Goal: Entertainment & Leisure: Browse casually

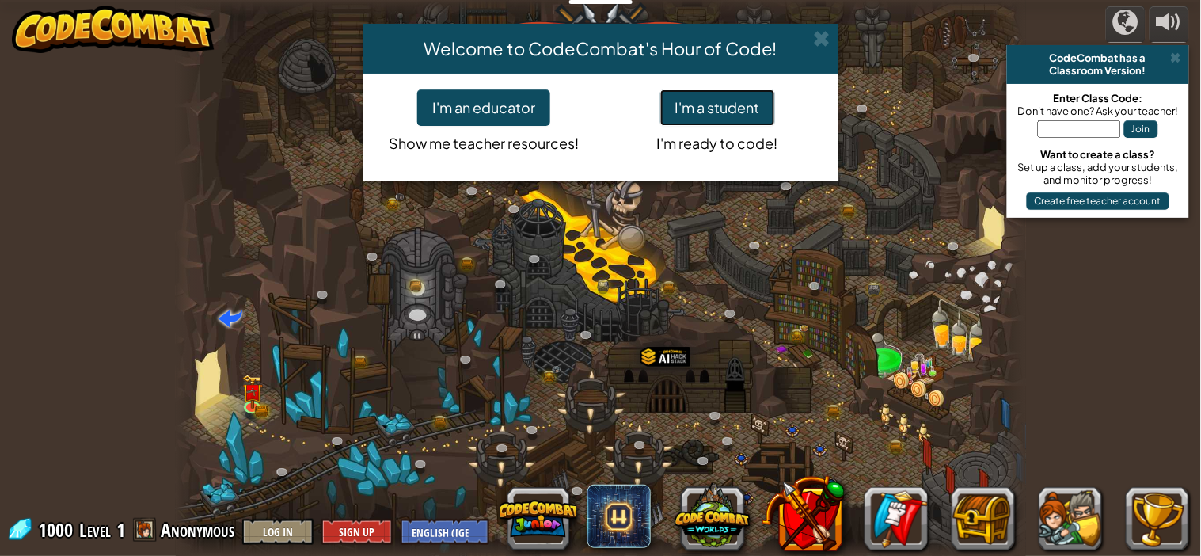
click at [705, 94] on button "I'm a student" at bounding box center [717, 107] width 115 height 36
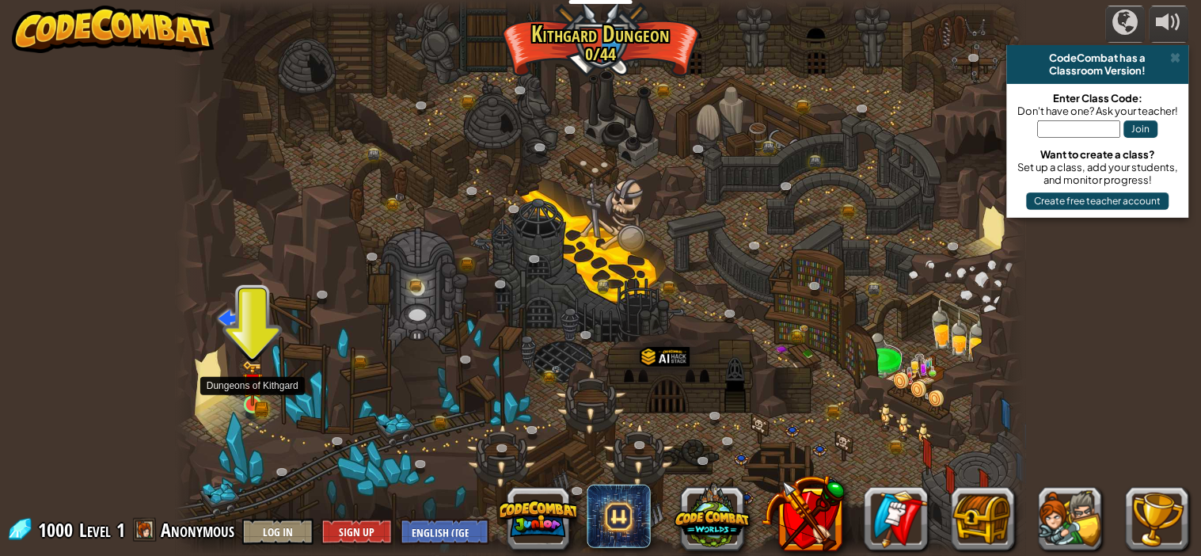
click at [252, 387] on img at bounding box center [252, 384] width 12 height 12
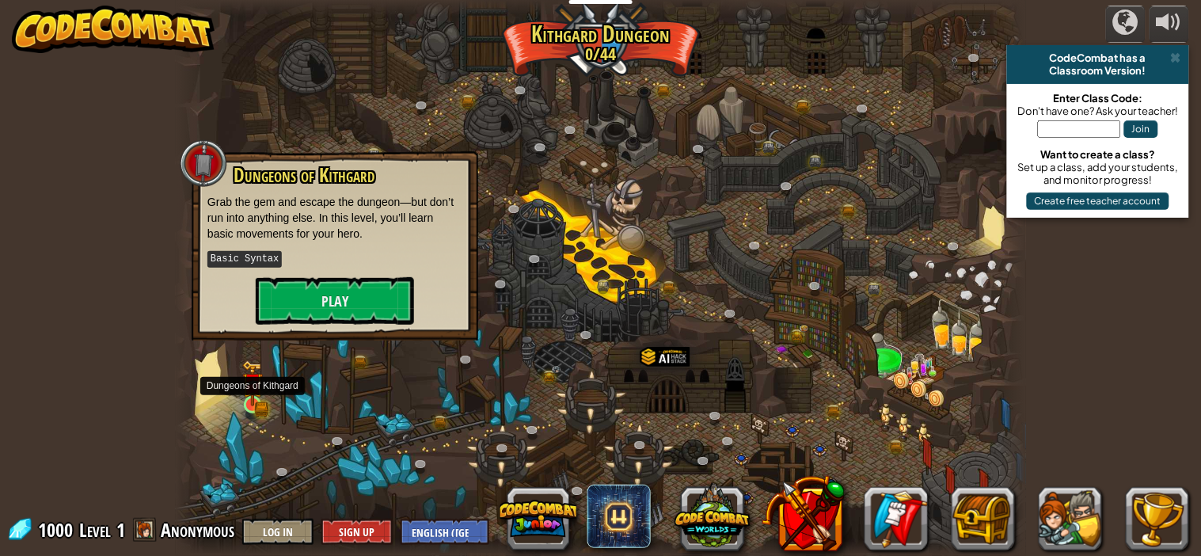
click at [252, 387] on img at bounding box center [252, 384] width 12 height 12
click at [370, 302] on button "Play" at bounding box center [335, 301] width 158 height 48
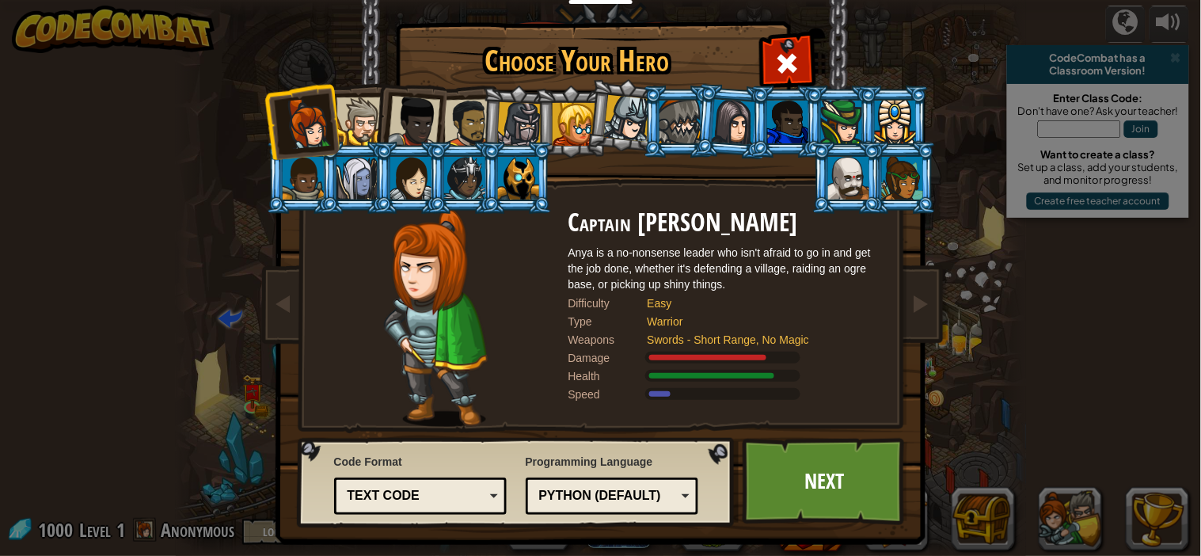
click at [352, 105] on div at bounding box center [360, 121] width 48 height 48
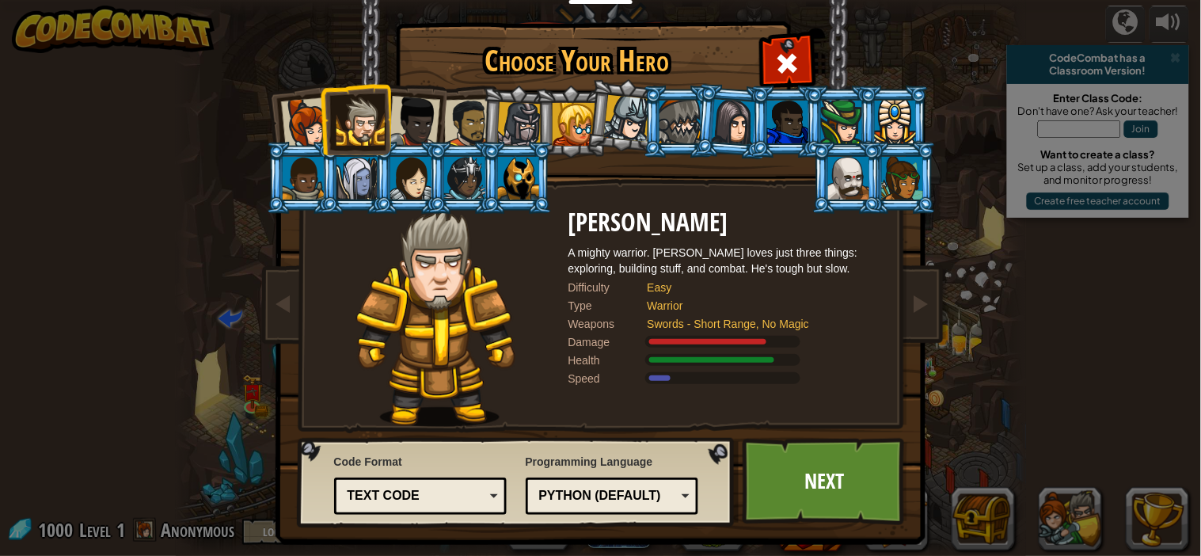
click at [352, 105] on div at bounding box center [360, 121] width 48 height 48
click at [520, 168] on div at bounding box center [518, 178] width 41 height 43
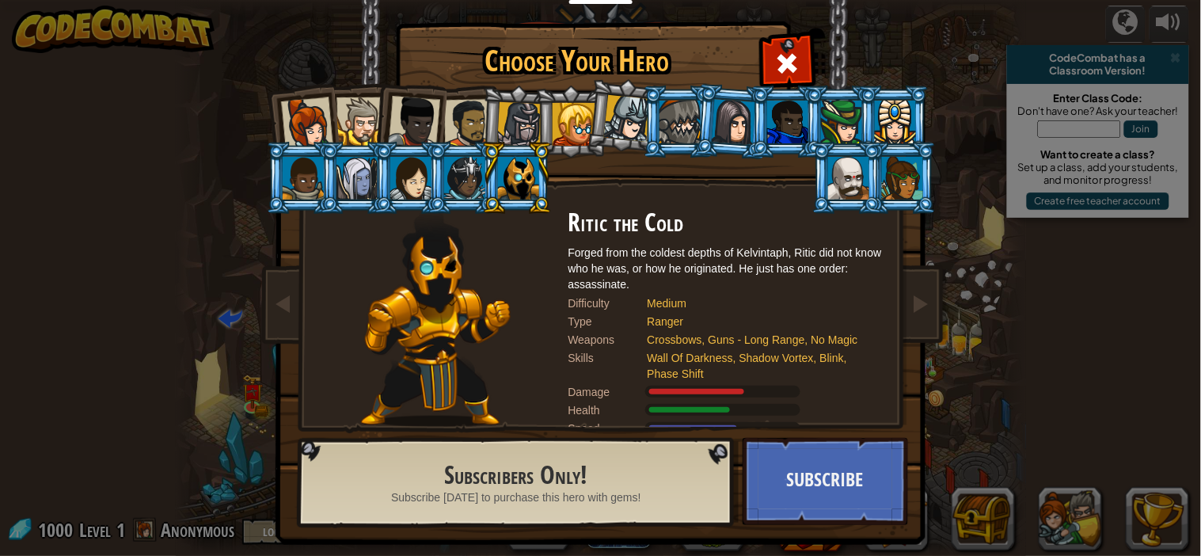
click at [363, 122] on div at bounding box center [360, 121] width 48 height 48
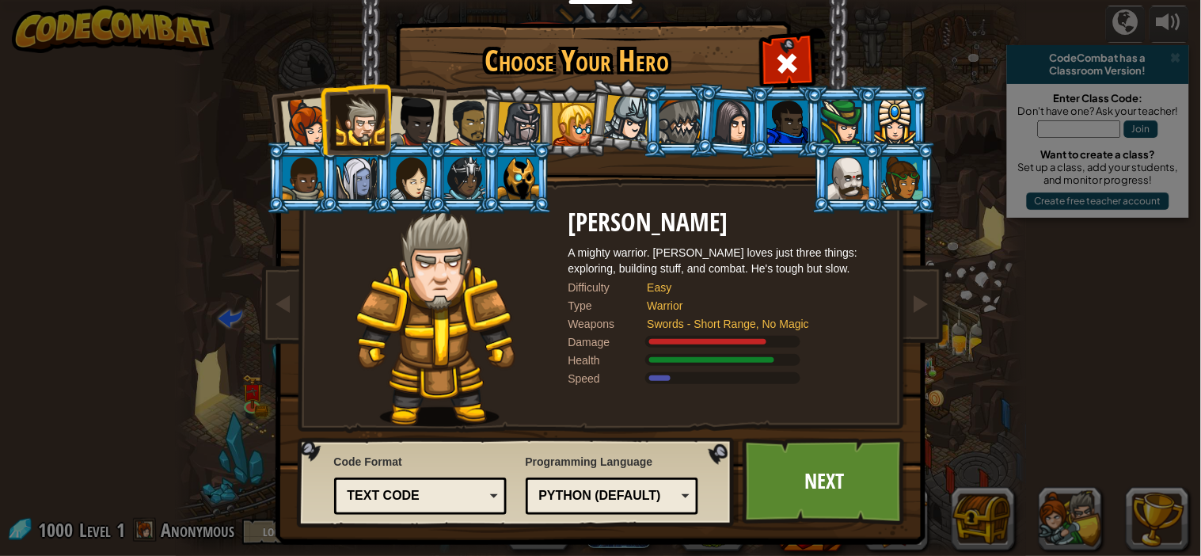
click at [363, 122] on div at bounding box center [360, 121] width 48 height 48
click at [422, 134] on div at bounding box center [414, 122] width 52 height 52
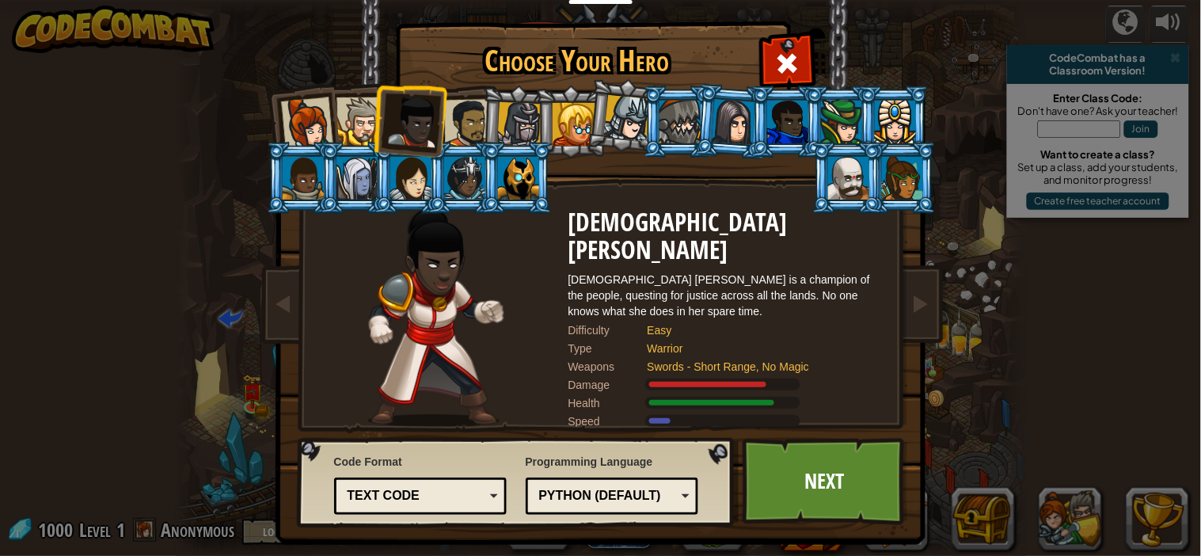
click at [443, 126] on li at bounding box center [410, 119] width 78 height 78
click at [466, 125] on div at bounding box center [467, 123] width 49 height 49
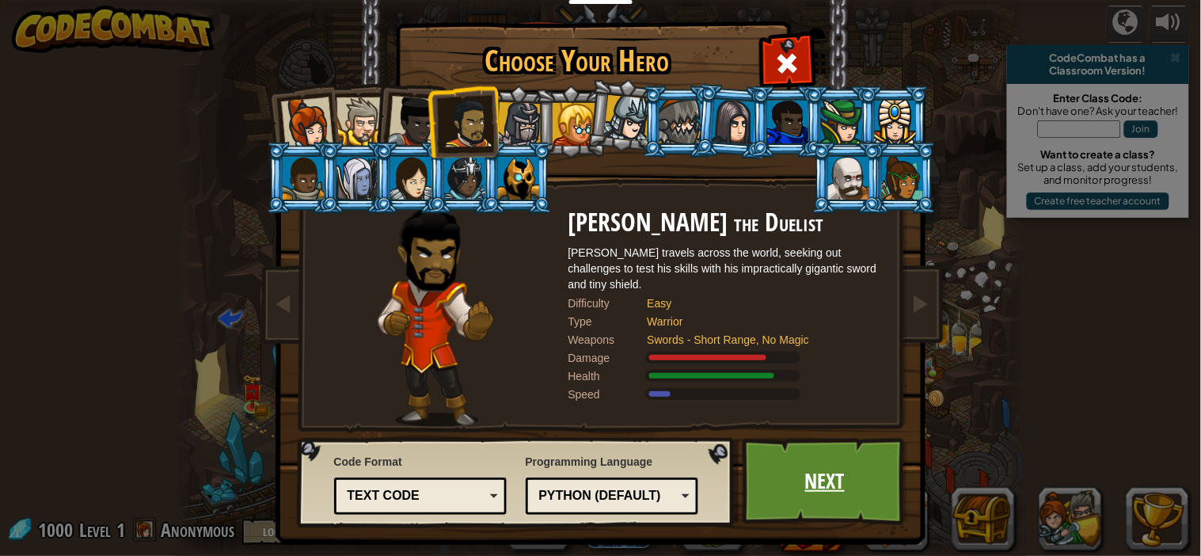
click at [828, 473] on link "Next" at bounding box center [825, 481] width 165 height 87
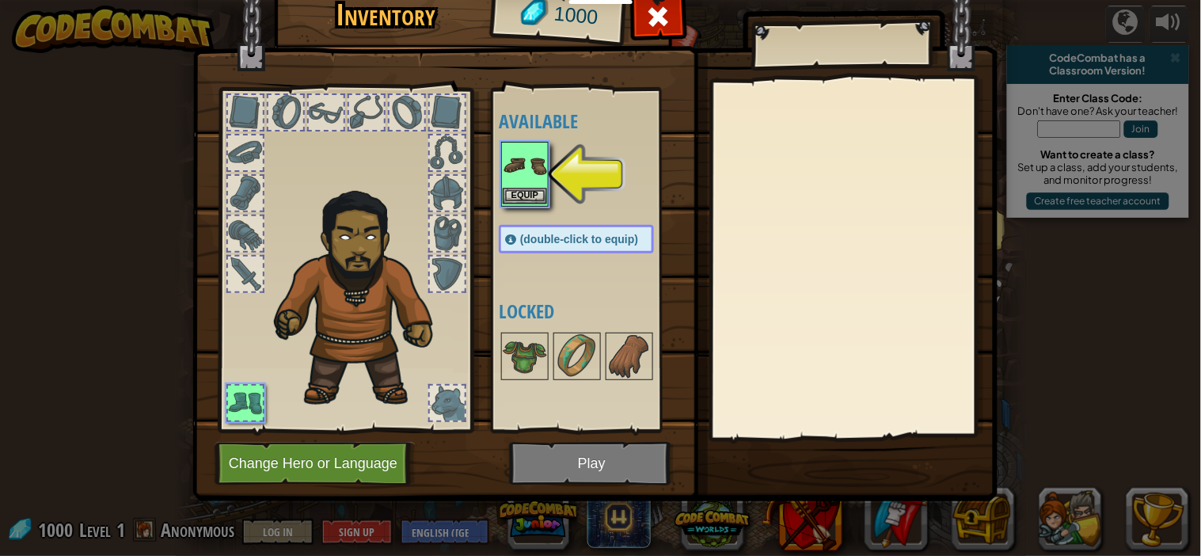
click at [519, 181] on img at bounding box center [525, 165] width 44 height 44
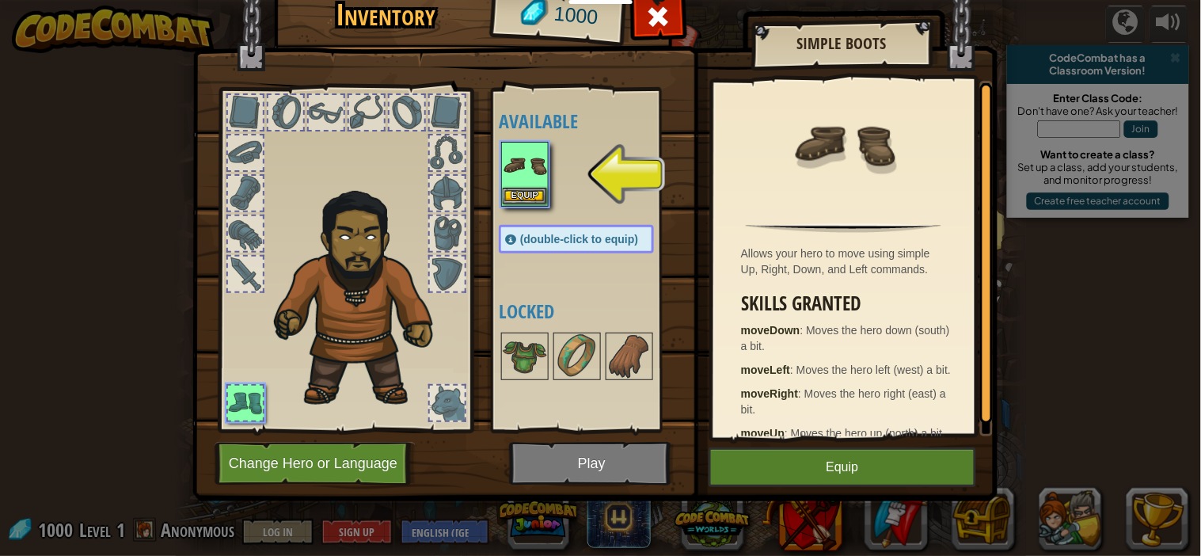
click at [523, 167] on img at bounding box center [525, 165] width 44 height 44
click at [880, 459] on button "Equip" at bounding box center [843, 467] width 268 height 40
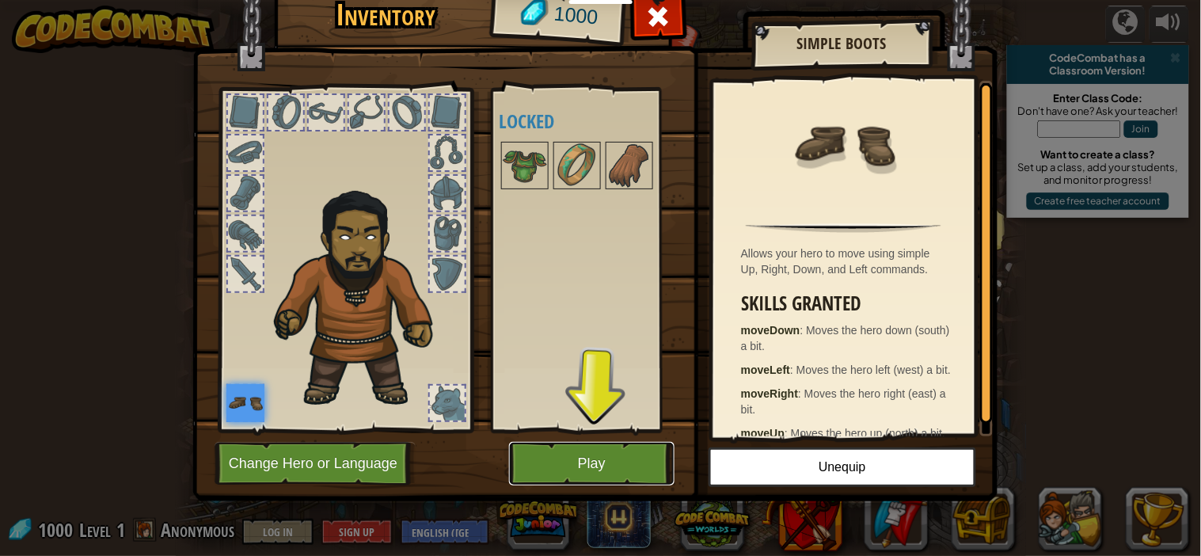
click at [638, 475] on button "Play" at bounding box center [591, 464] width 165 height 44
